Goal: Information Seeking & Learning: Learn about a topic

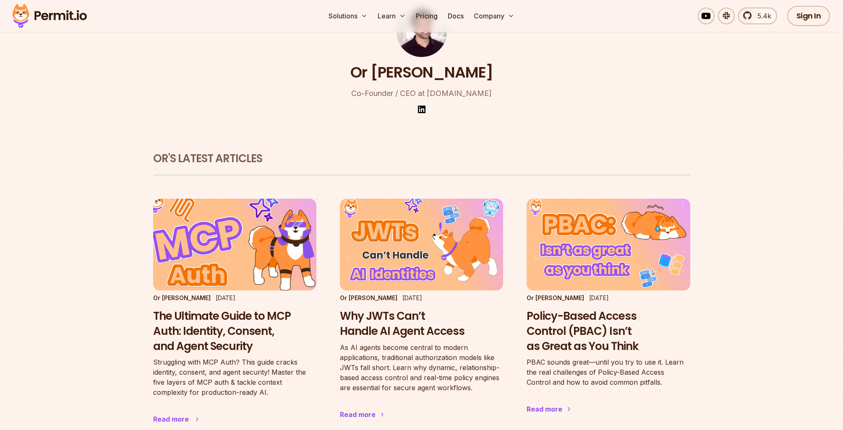
scroll to position [84, 0]
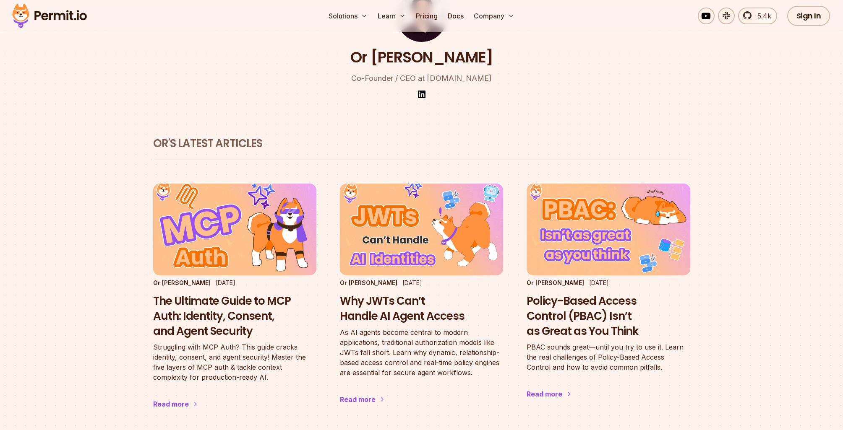
click at [83, 16] on img at bounding box center [49, 16] width 82 height 29
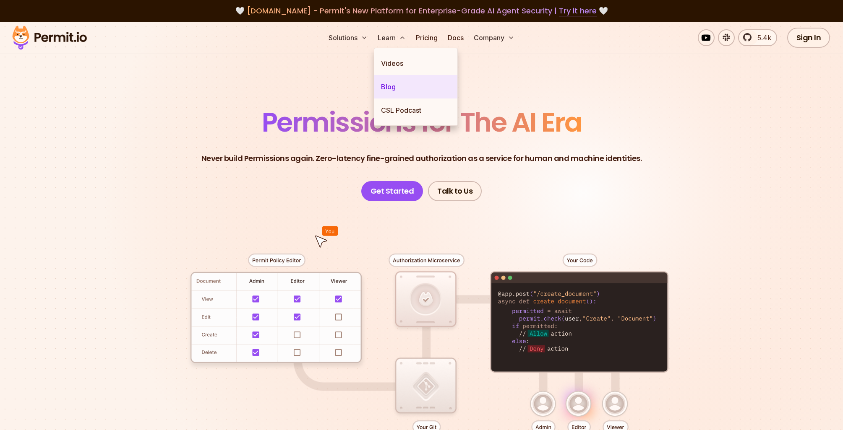
click at [384, 90] on link "Blog" at bounding box center [415, 86] width 83 height 23
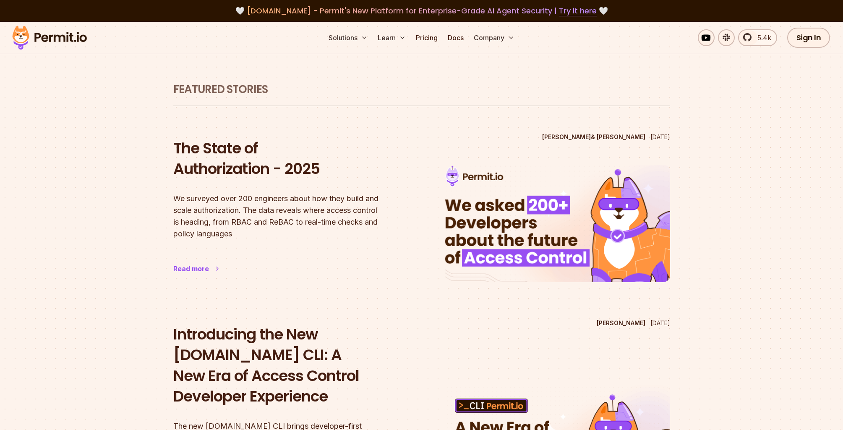
click at [203, 267] on div "Read more" at bounding box center [191, 269] width 36 height 10
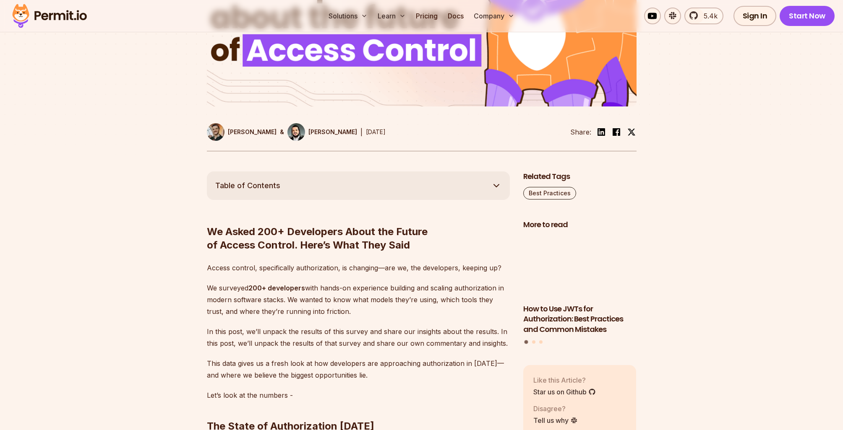
scroll to position [336, 0]
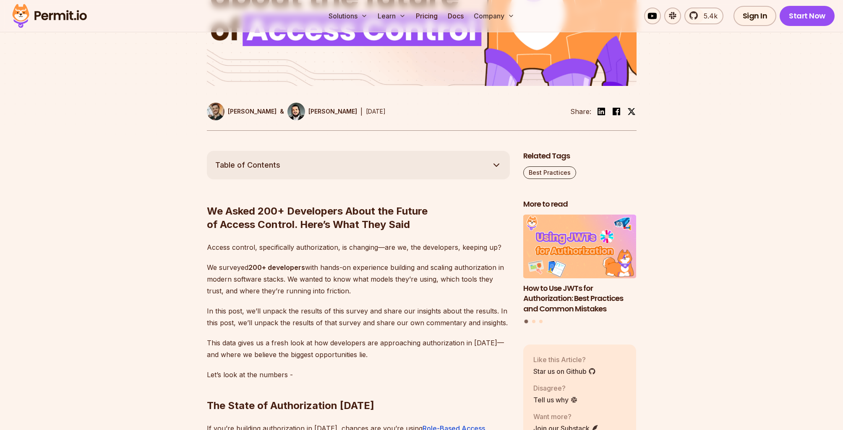
click at [308, 108] on p "[PERSON_NAME]" at bounding box center [332, 111] width 49 height 8
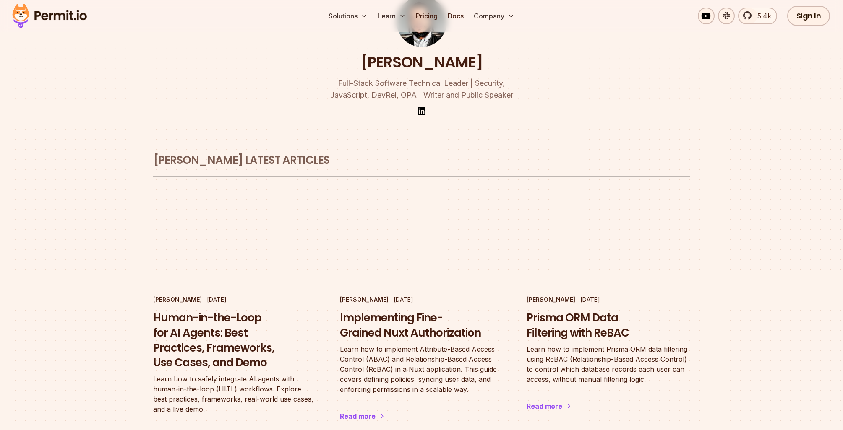
scroll to position [84, 0]
